Goal: Task Accomplishment & Management: Complete application form

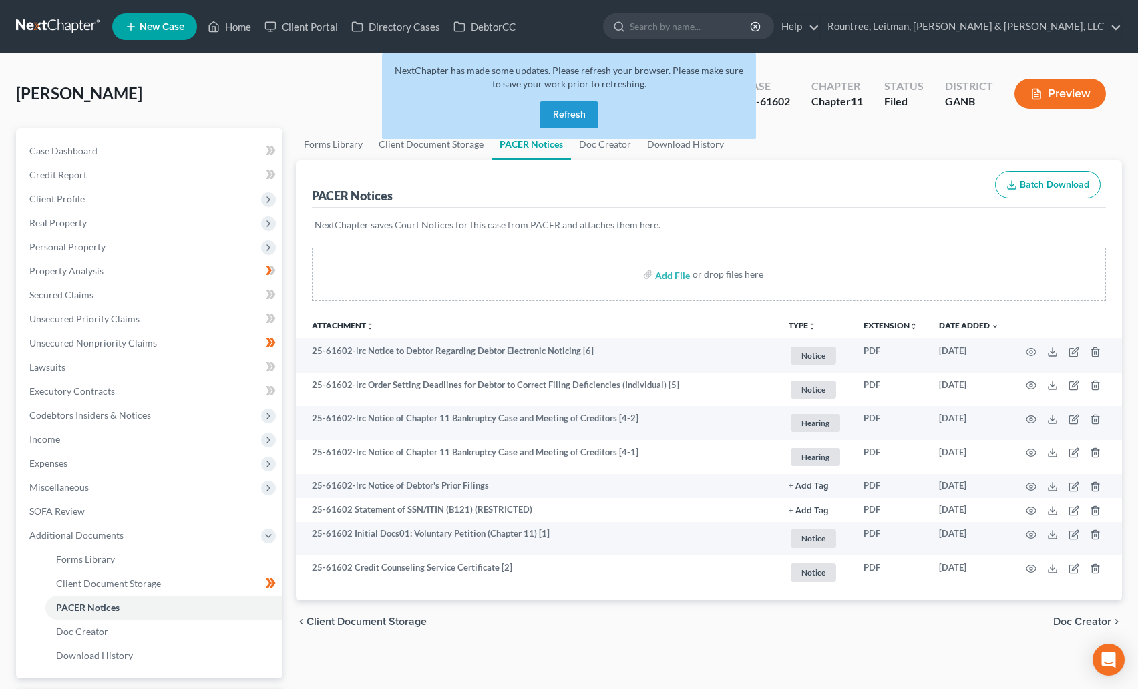
click at [67, 13] on nav "Home New Case Client Portal Directory Cases DebtorCC Rountree, Leitman, [PERSON…" at bounding box center [569, 26] width 1138 height 53
click at [67, 29] on link at bounding box center [59, 27] width 86 height 24
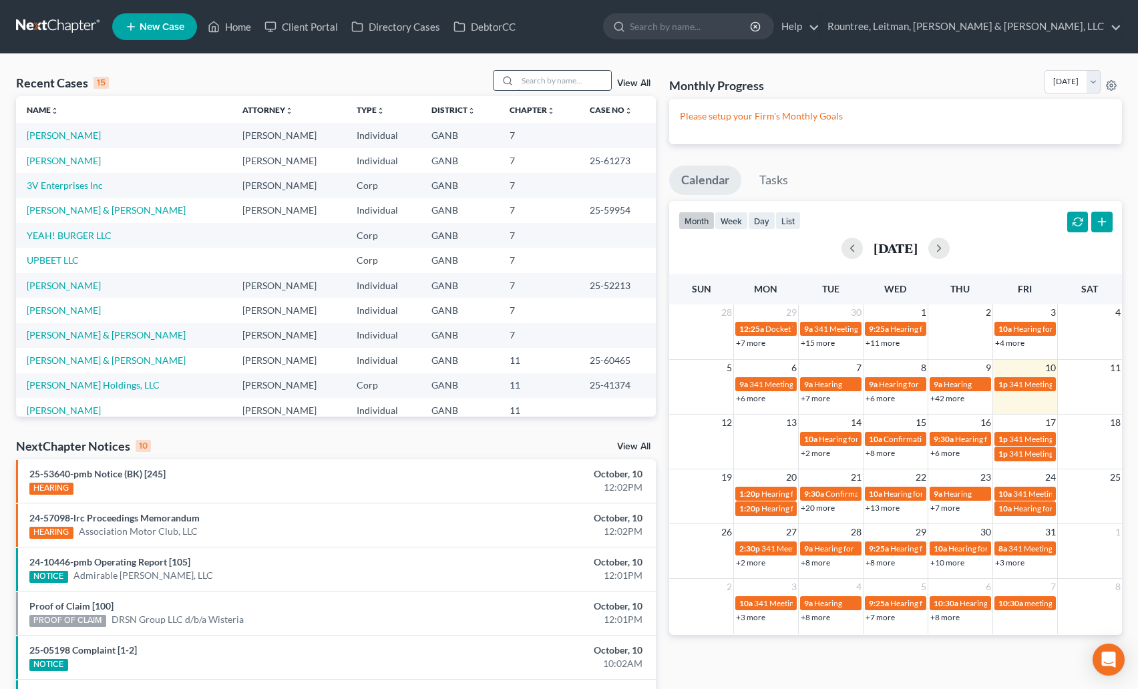
click at [539, 82] on input "search" at bounding box center [565, 80] width 94 height 19
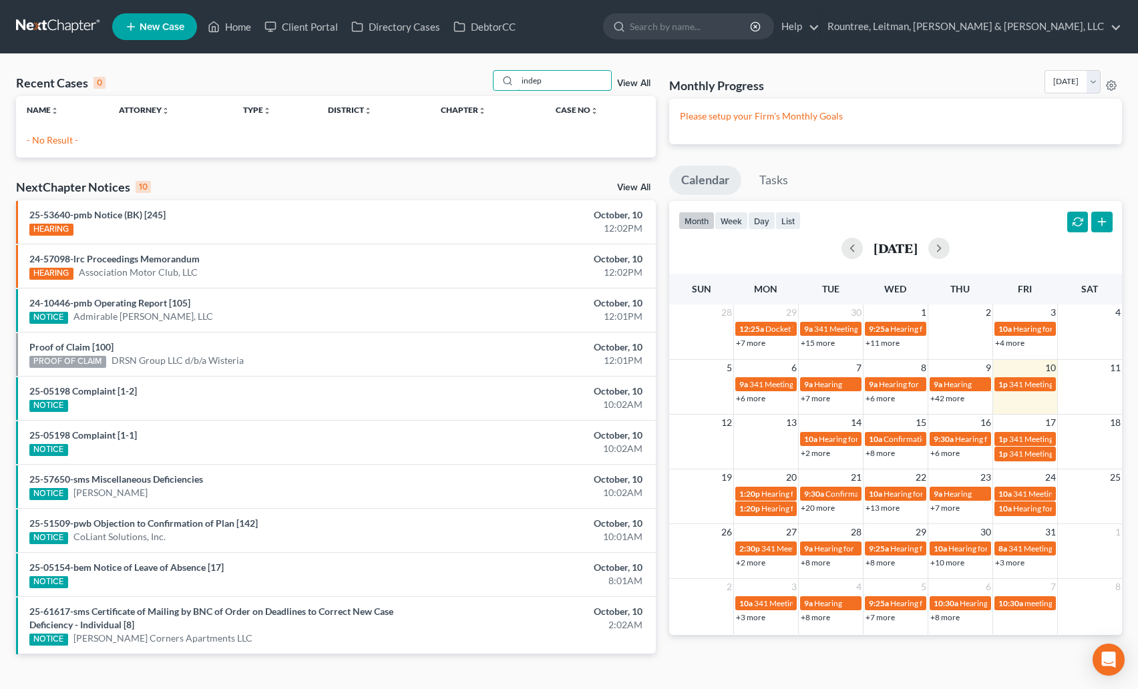
type input "indep"
click at [137, 29] on icon at bounding box center [131, 27] width 12 height 16
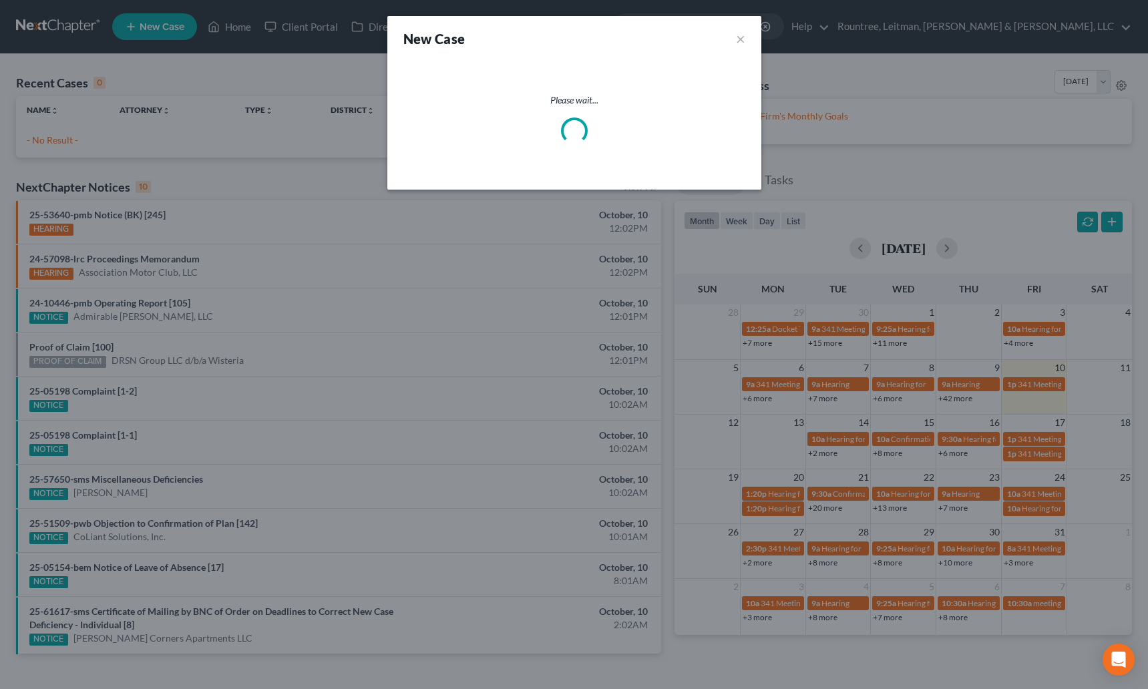
select select "19"
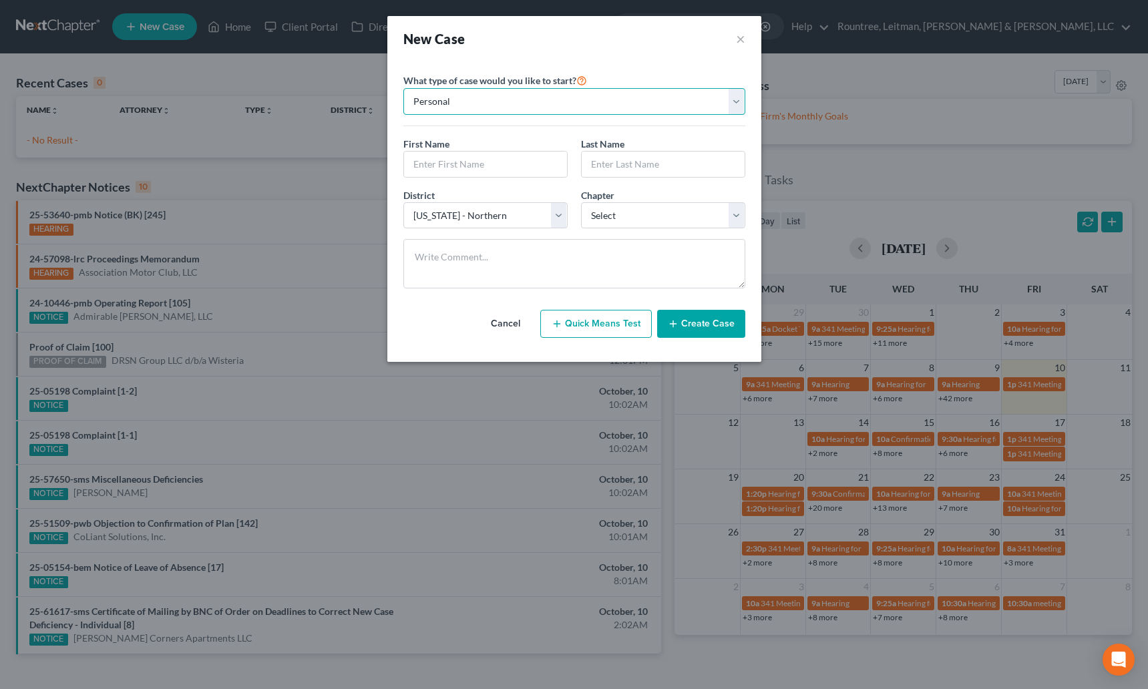
click at [453, 104] on select "Personal Business" at bounding box center [574, 101] width 342 height 27
select select "1"
click at [403, 88] on select "Personal Business" at bounding box center [574, 101] width 342 height 27
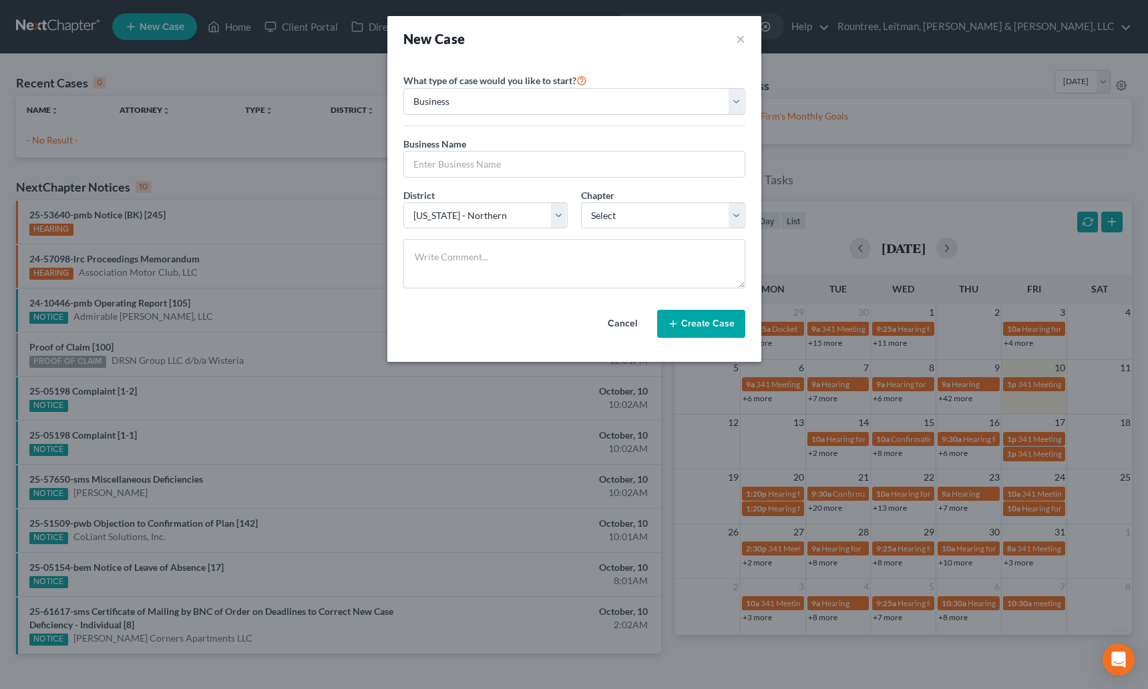
click at [460, 180] on div "Business Name *" at bounding box center [574, 162] width 355 height 51
click at [456, 175] on input "text" at bounding box center [574, 164] width 341 height 25
click at [548, 170] on input "Indepdendent Distillery" at bounding box center [574, 164] width 341 height 25
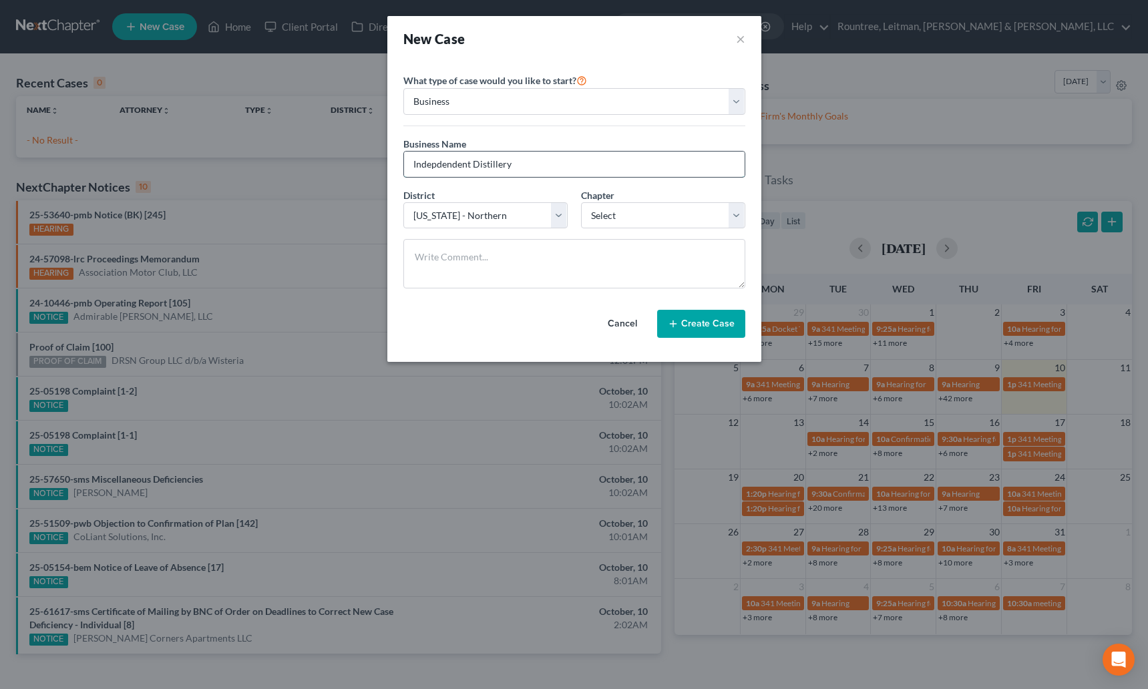
paste input "endent Distilling Company, LLC"
type input "Independent Distilling Company, LLC"
click at [613, 212] on select "Select 7 11 12" at bounding box center [663, 215] width 164 height 27
click at [627, 198] on div "Chapter * Select 7 11 12" at bounding box center [663, 208] width 178 height 41
click at [614, 213] on select "Select 7 11 12" at bounding box center [663, 215] width 164 height 27
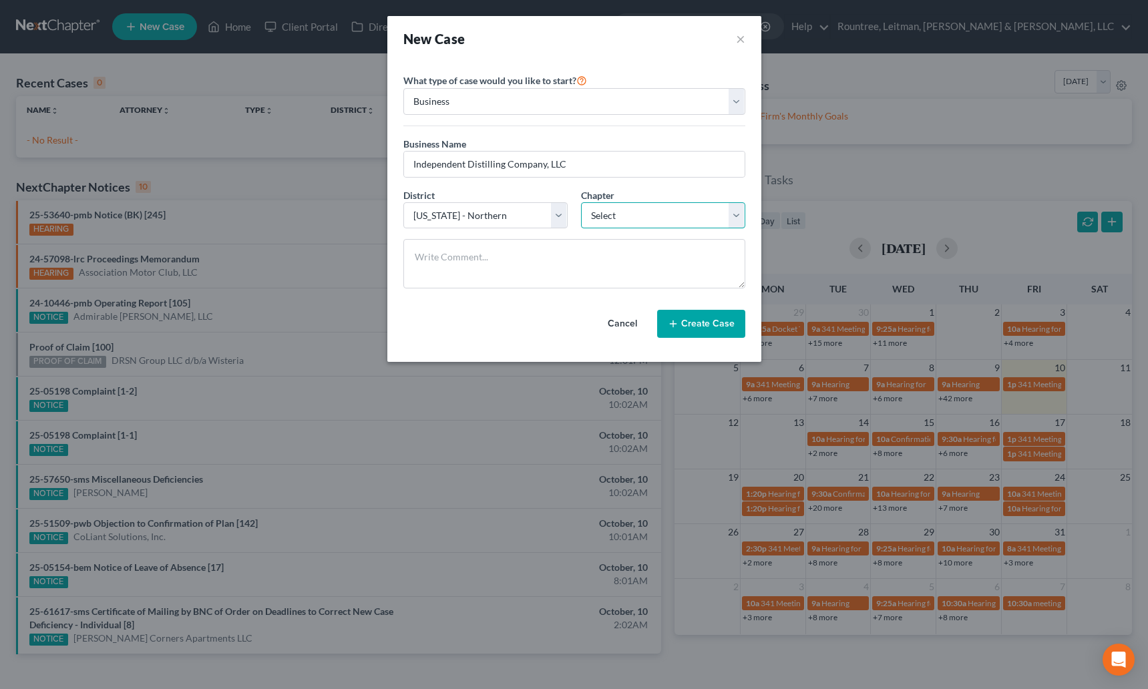
select select "0"
click at [581, 202] on select "Select 7 11 12" at bounding box center [663, 215] width 164 height 27
click at [709, 329] on button "Create Case" at bounding box center [701, 324] width 88 height 28
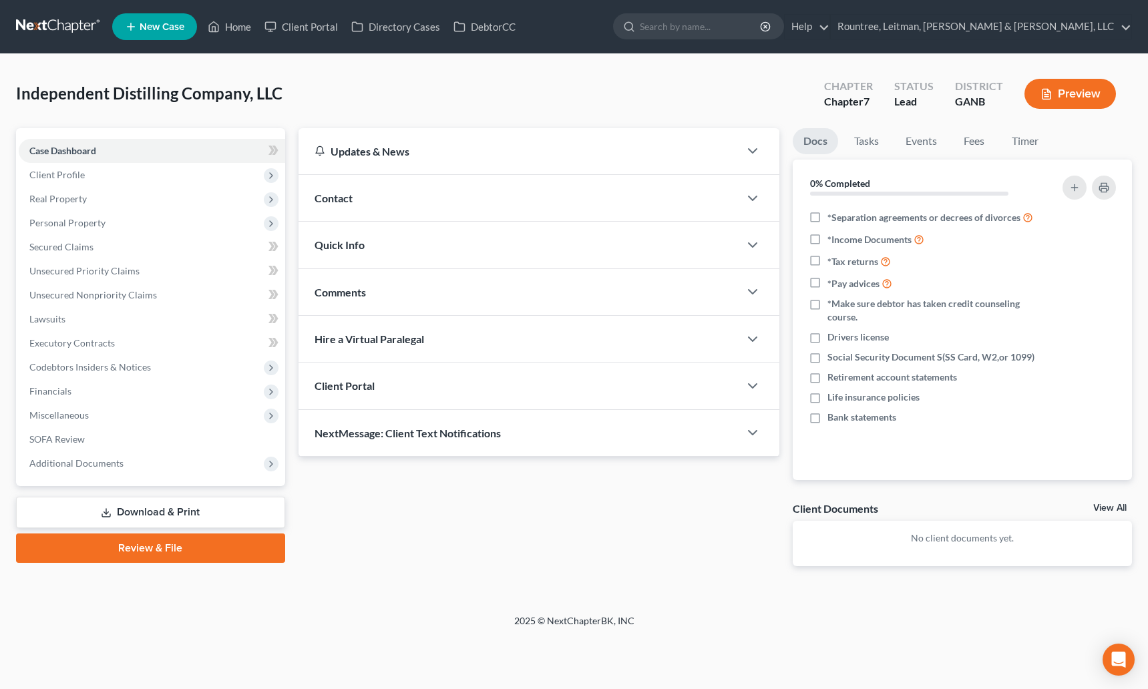
click at [355, 388] on span "Client Portal" at bounding box center [345, 385] width 60 height 13
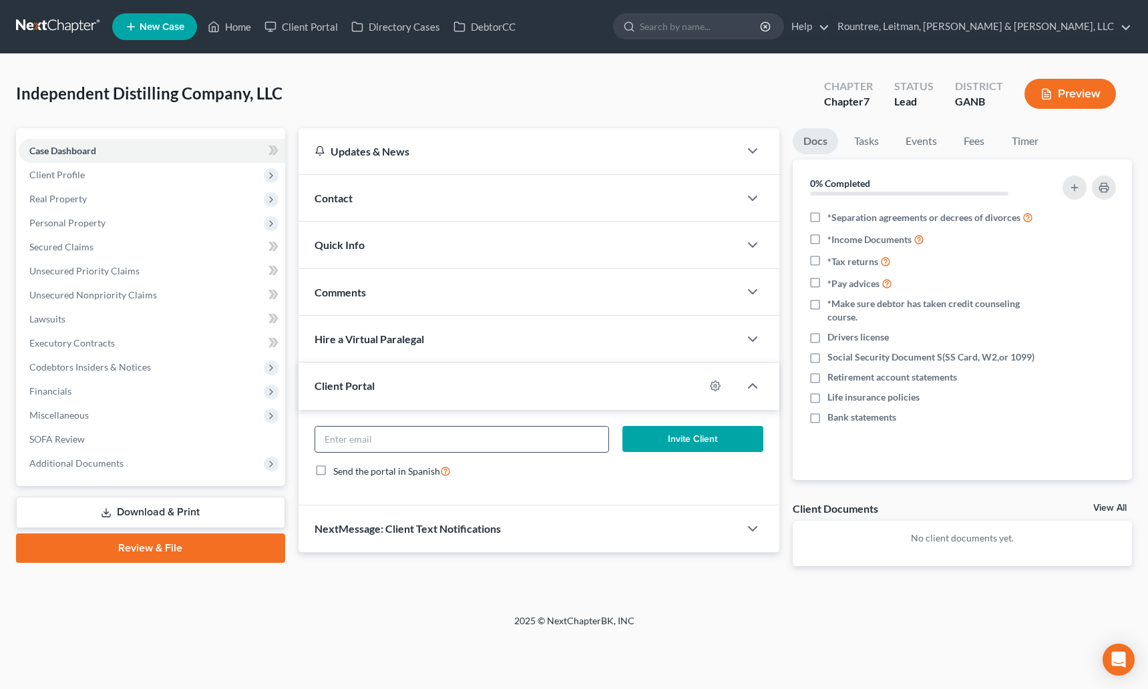
click at [421, 438] on input "email" at bounding box center [461, 439] width 293 height 25
paste input "mha6453@yahoo.com"
type input "mha6453@yahoo.com"
click at [676, 445] on button "Invite Client" at bounding box center [693, 439] width 141 height 27
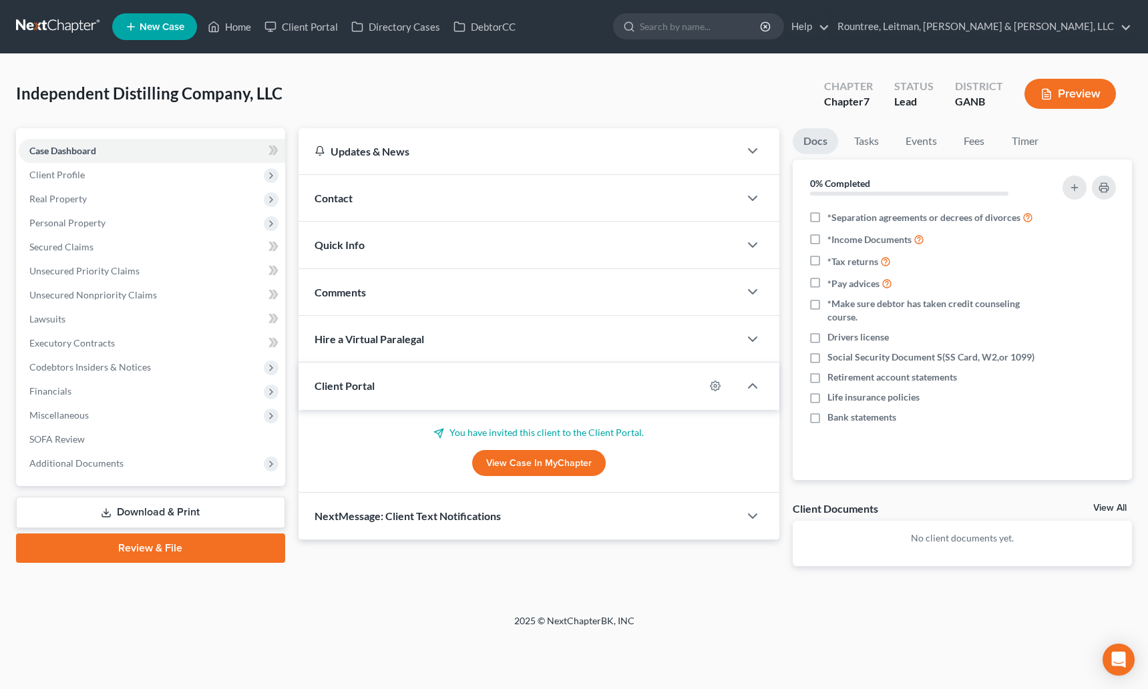
click at [77, 19] on link at bounding box center [59, 27] width 86 height 24
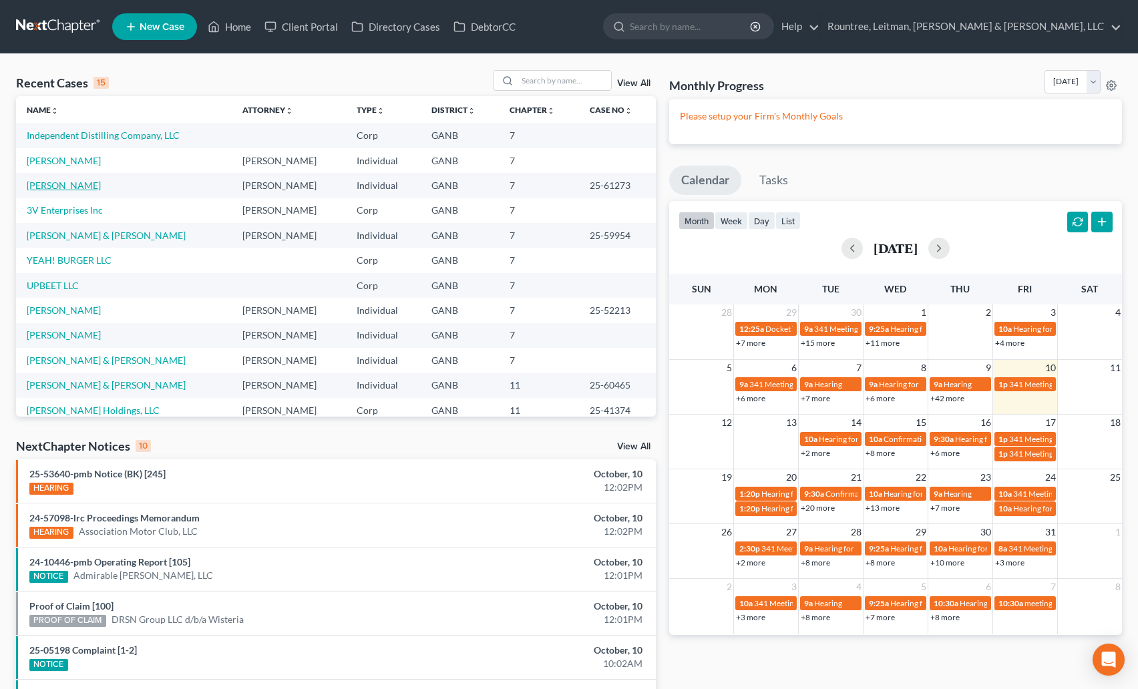
click at [72, 188] on link "Wheeless, Brandon" at bounding box center [64, 185] width 74 height 11
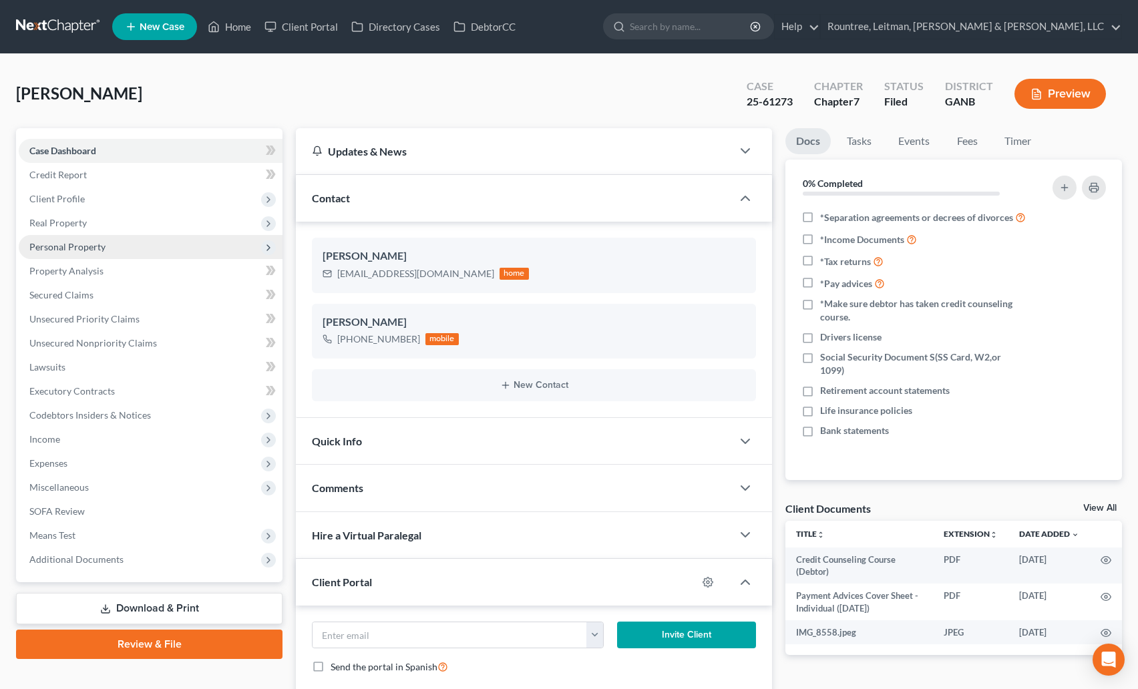
click at [67, 248] on span "Personal Property" at bounding box center [67, 246] width 76 height 11
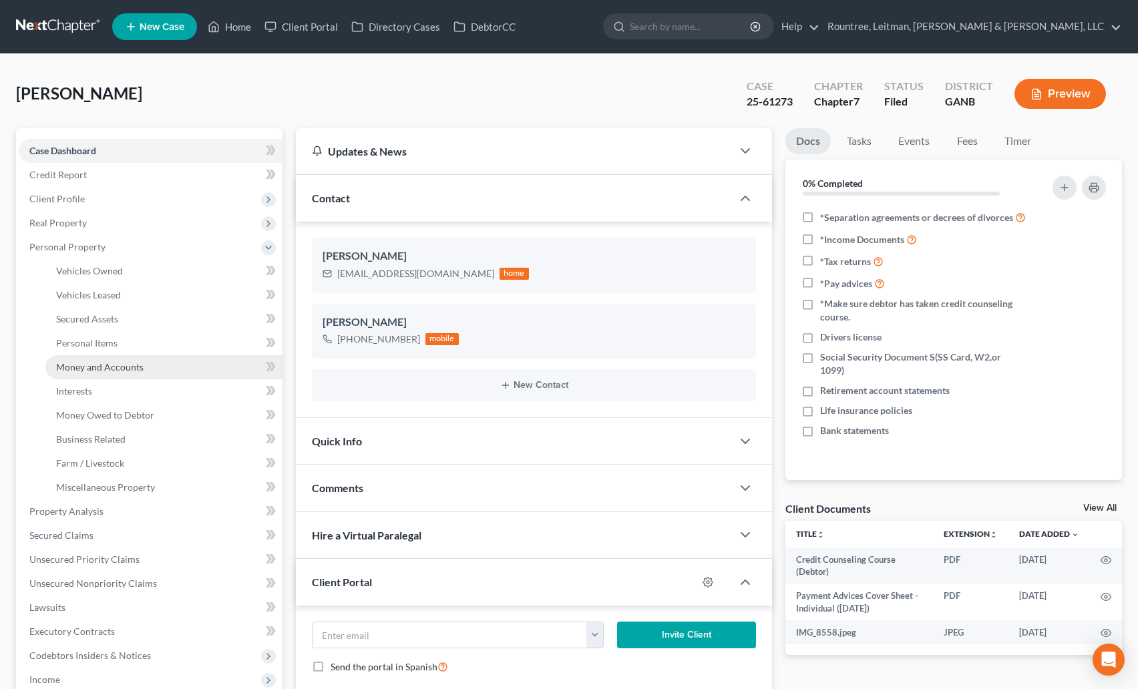
click at [78, 372] on span "Money and Accounts" at bounding box center [100, 366] width 88 height 11
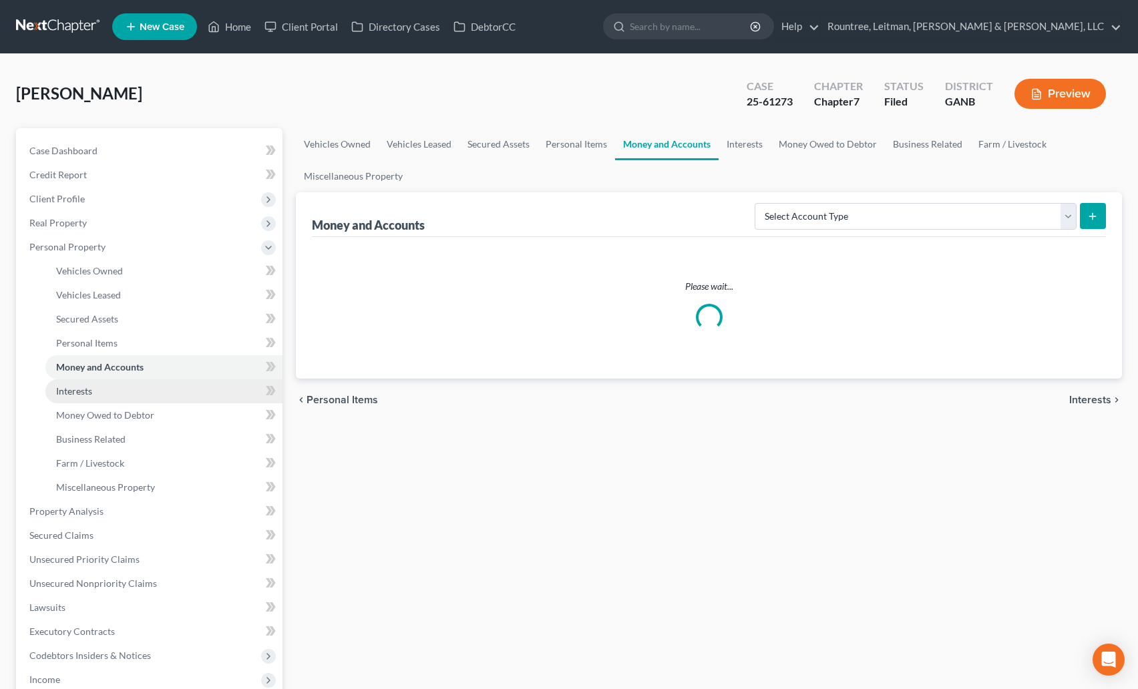
click at [79, 391] on span "Interests" at bounding box center [74, 390] width 36 height 11
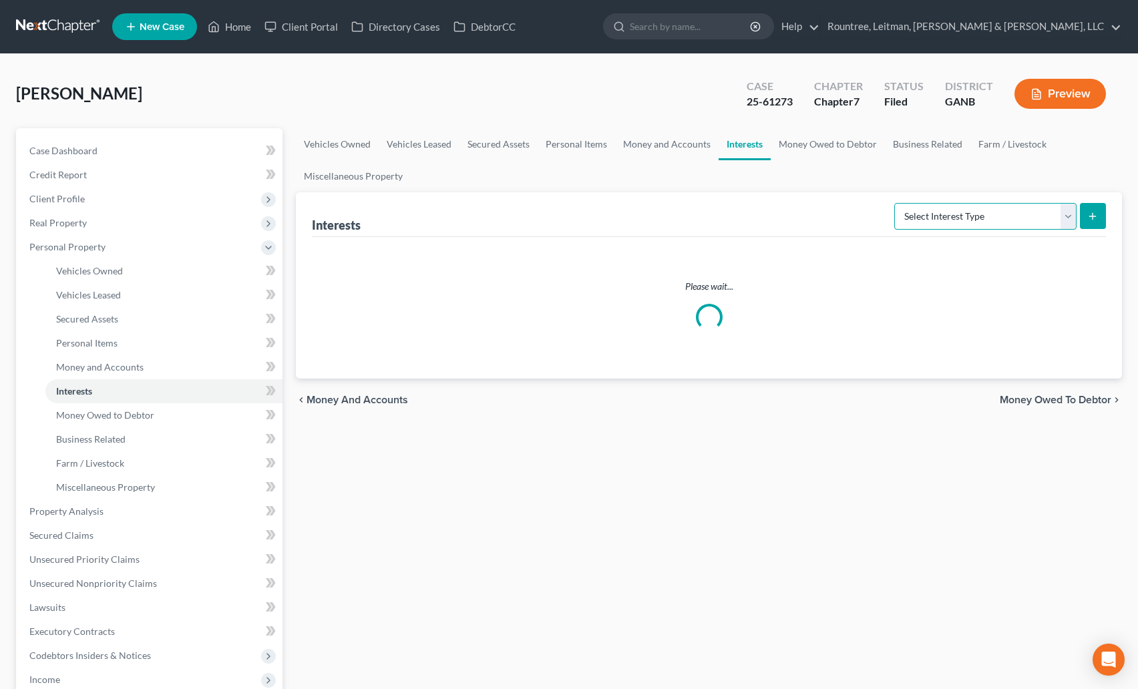
click at [951, 210] on select "Select Interest Type 401K (A/B: 21) Annuity (A/B: 23) Bond (A/B: 18) Education …" at bounding box center [985, 216] width 182 height 27
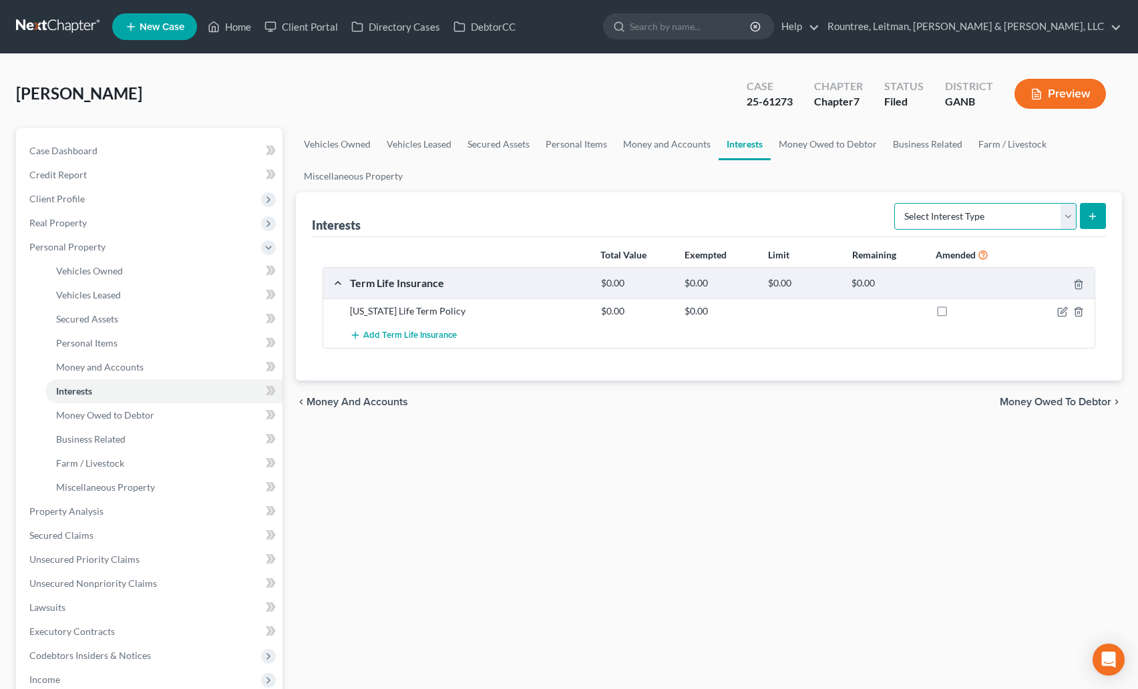
select select "education_ira"
click at [896, 203] on select "Select Interest Type 401K (A/B: 21) Annuity (A/B: 23) Bond (A/B: 18) Education …" at bounding box center [985, 216] width 182 height 27
click at [1100, 218] on button "submit" at bounding box center [1093, 216] width 26 height 26
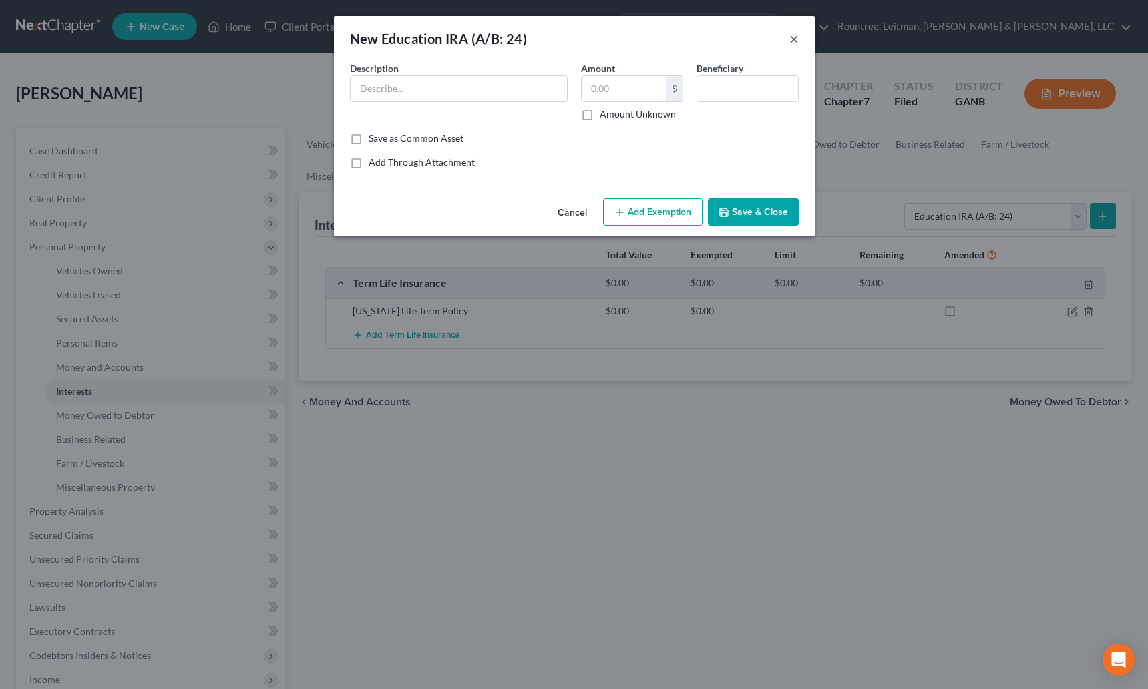
click at [792, 41] on button "×" at bounding box center [794, 39] width 9 height 16
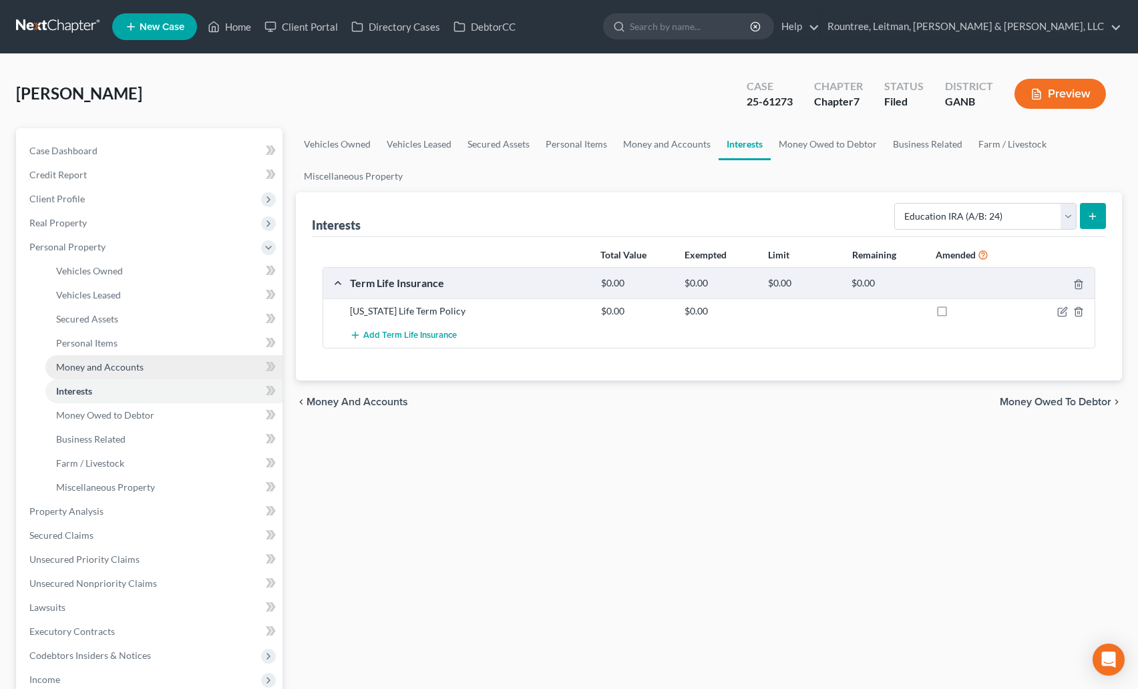
click at [96, 365] on span "Money and Accounts" at bounding box center [100, 366] width 88 height 11
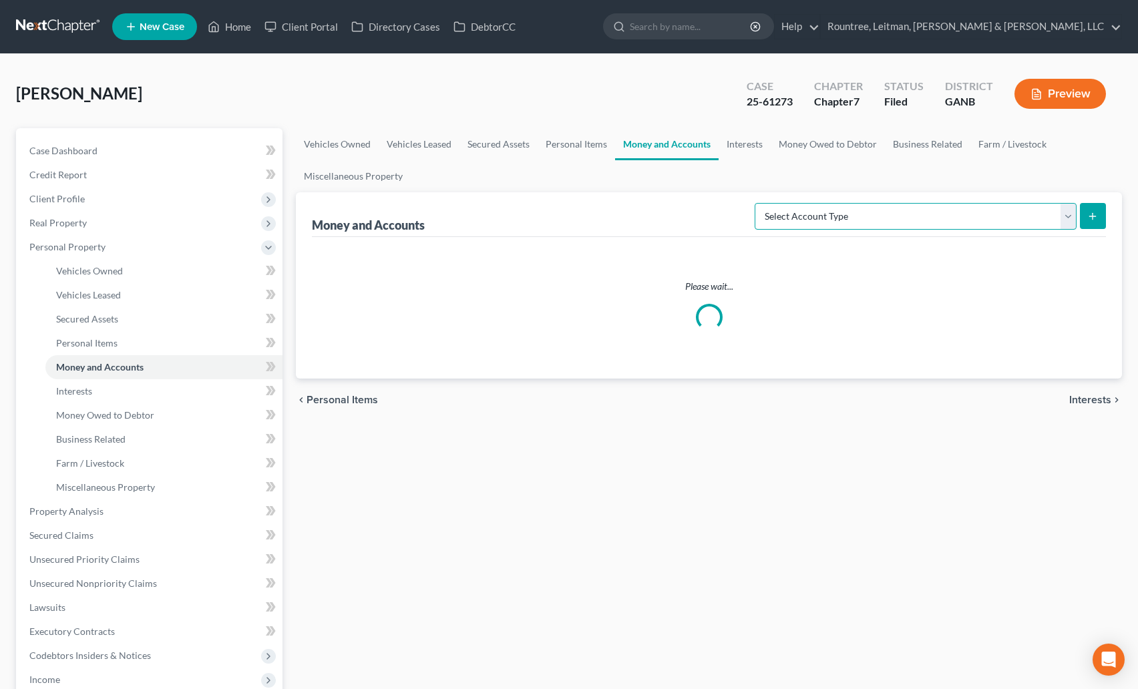
click at [907, 210] on select "Select Account Type Brokerage (A/B: 18, SOFA: 20) Cash on Hand (A/B: 16) Certif…" at bounding box center [916, 216] width 322 height 27
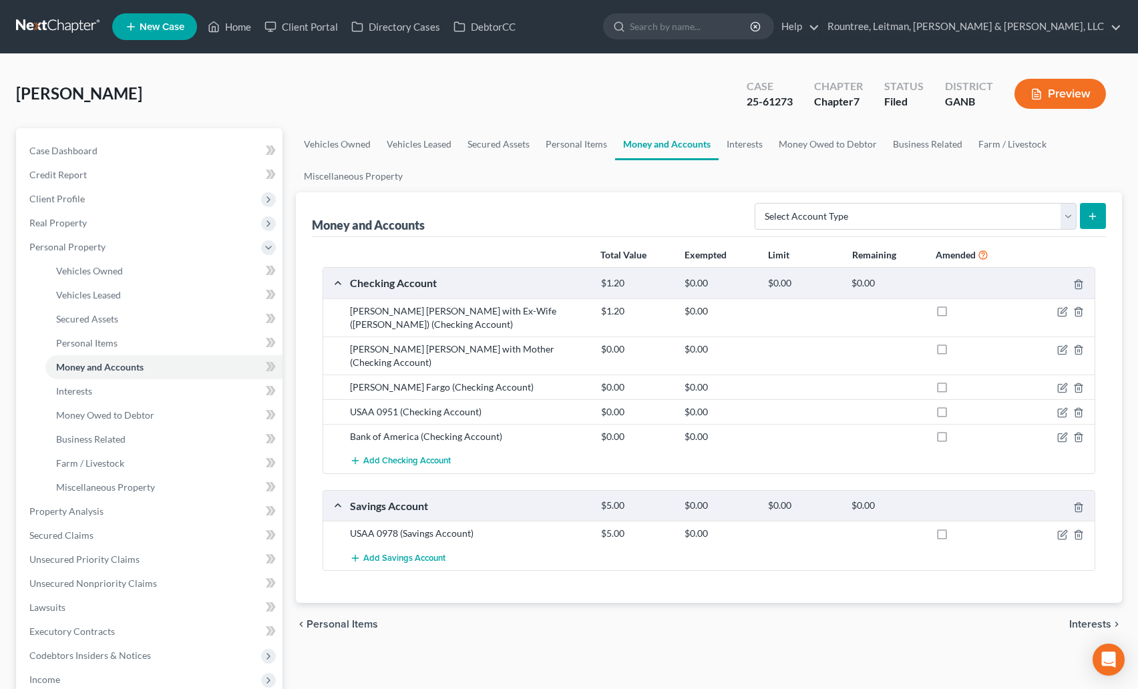
click at [48, 25] on link at bounding box center [59, 27] width 86 height 24
